Goal: Use online tool/utility

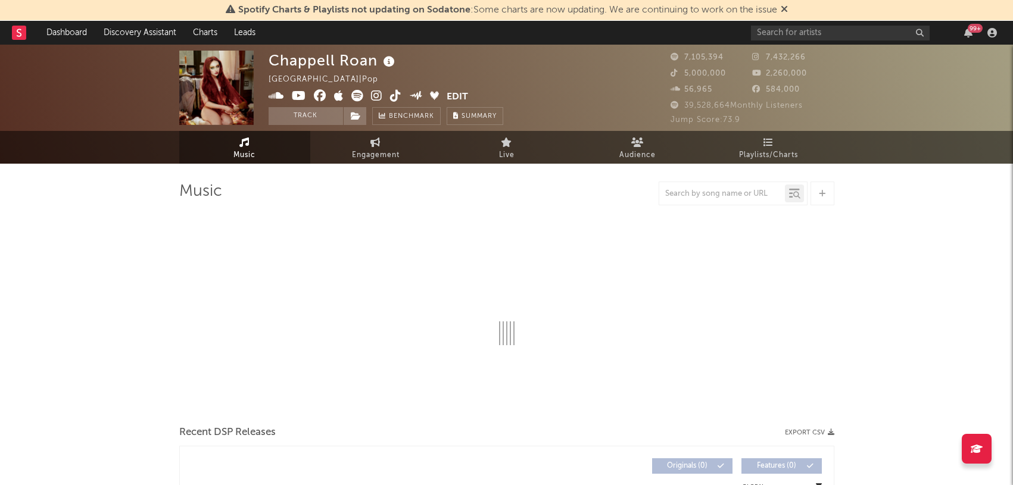
select select "6m"
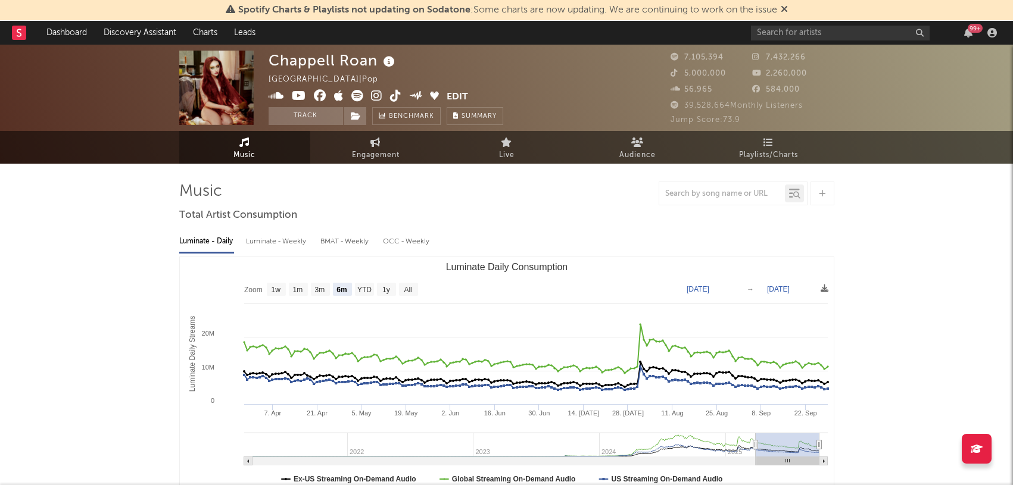
click at [26, 34] on rect at bounding box center [19, 33] width 14 height 14
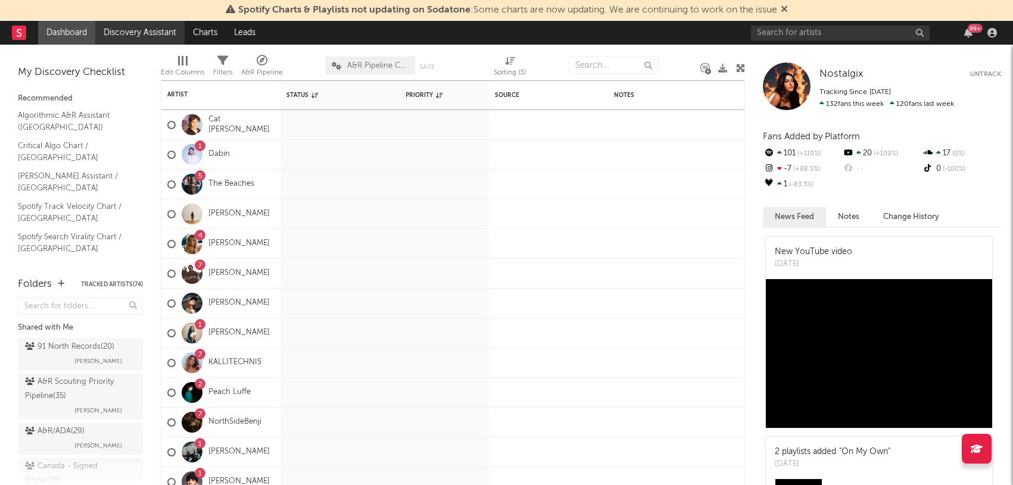
click at [123, 29] on link "Discovery Assistant" at bounding box center [139, 33] width 89 height 24
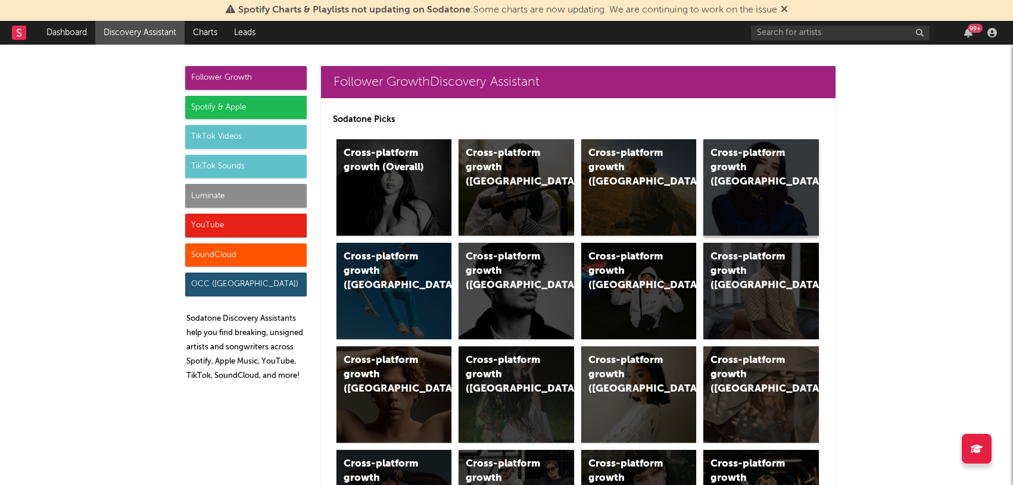
click at [745, 151] on div "Cross-platform growth ([GEOGRAPHIC_DATA])" at bounding box center [750, 167] width 81 height 43
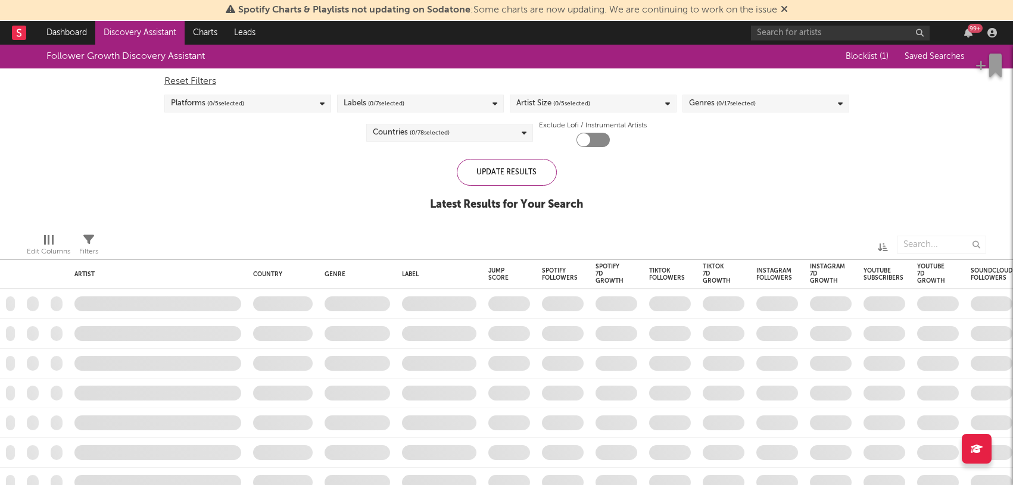
checkbox input "true"
